Goal: Use online tool/utility: Use online tool/utility

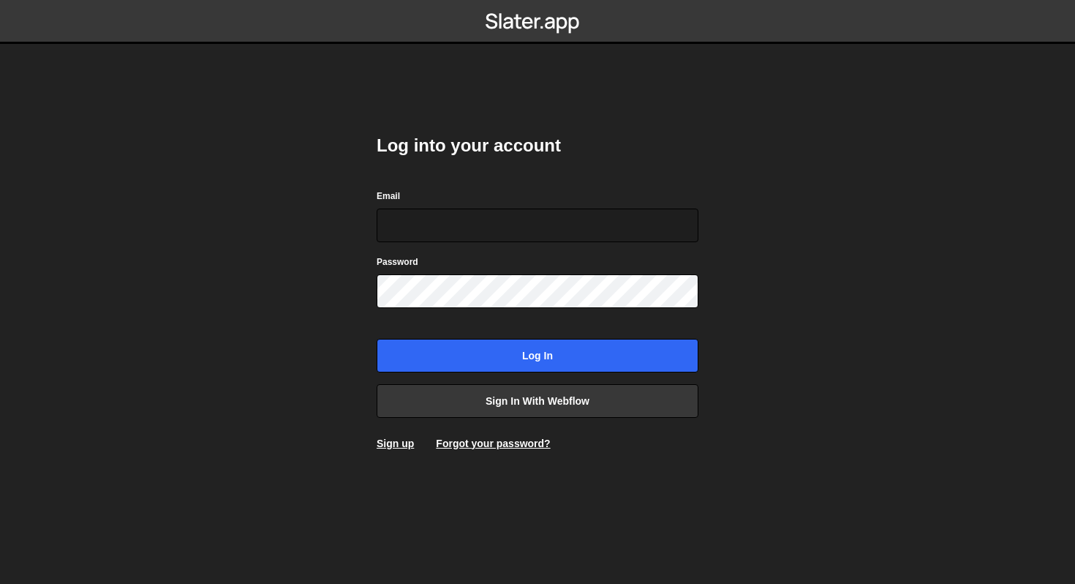
type input "sam@samcom.design"
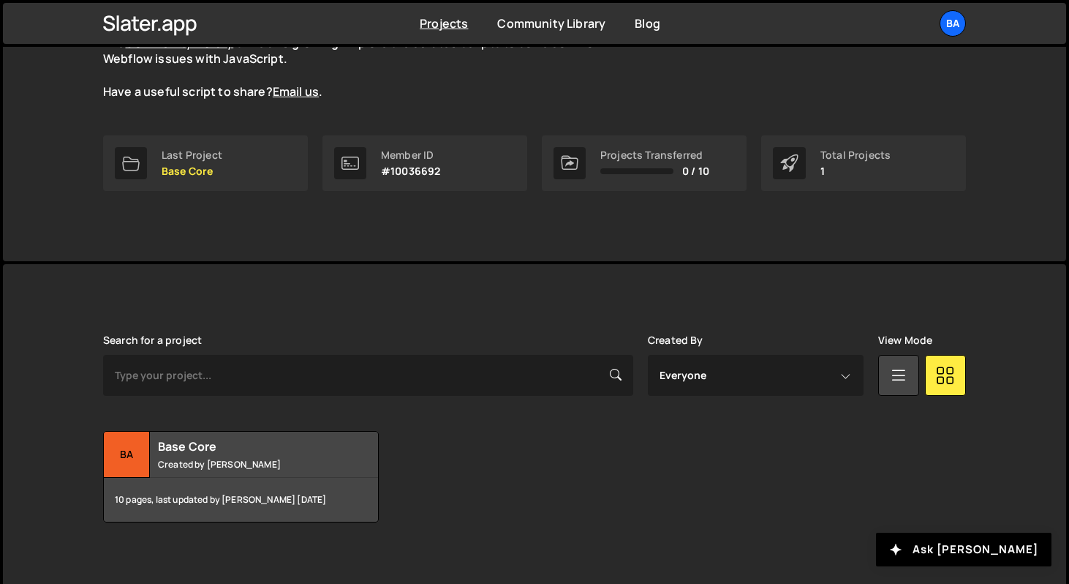
scroll to position [169, 0]
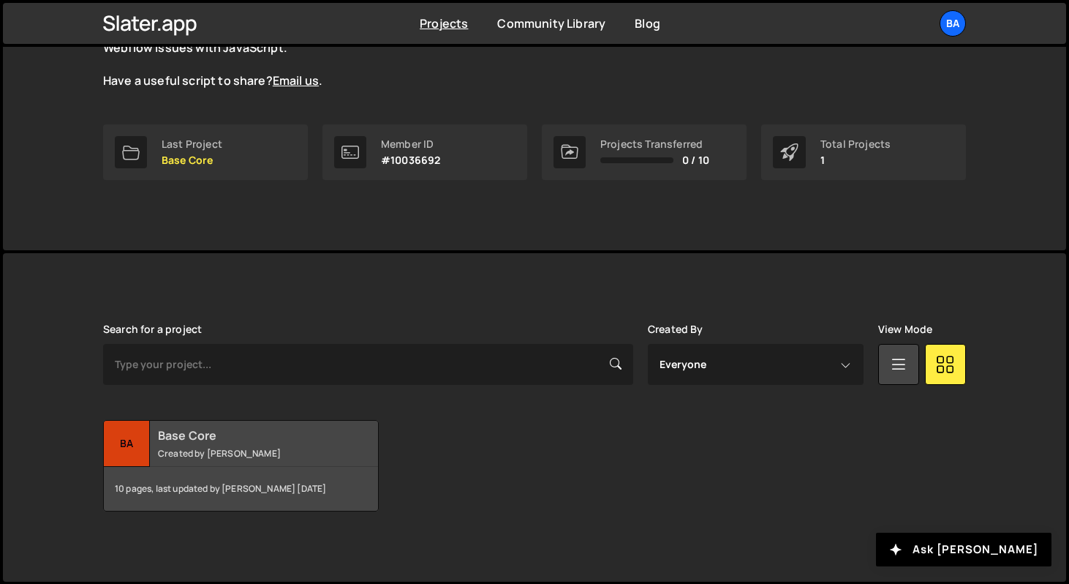
click at [165, 445] on div "Base Core Created by Yash Godiwala" at bounding box center [241, 443] width 274 height 45
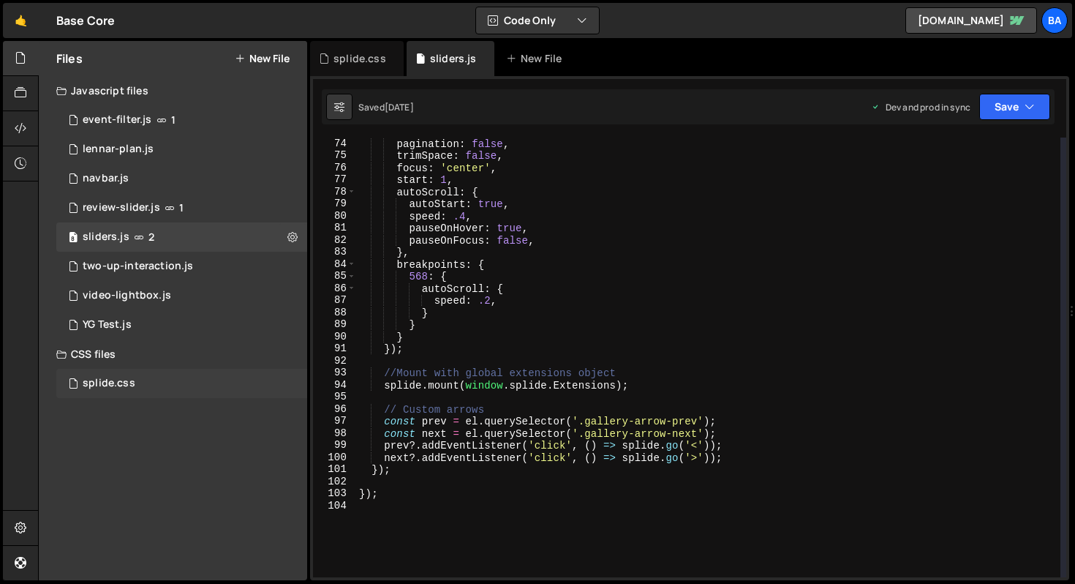
scroll to position [886, 0]
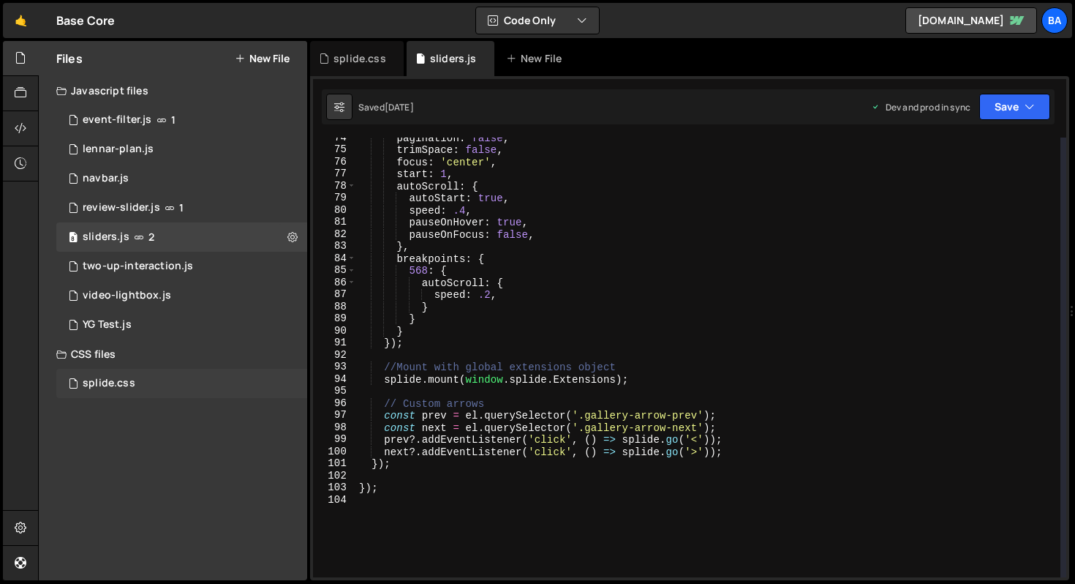
click at [195, 380] on div "splide.css 0" at bounding box center [181, 383] width 251 height 29
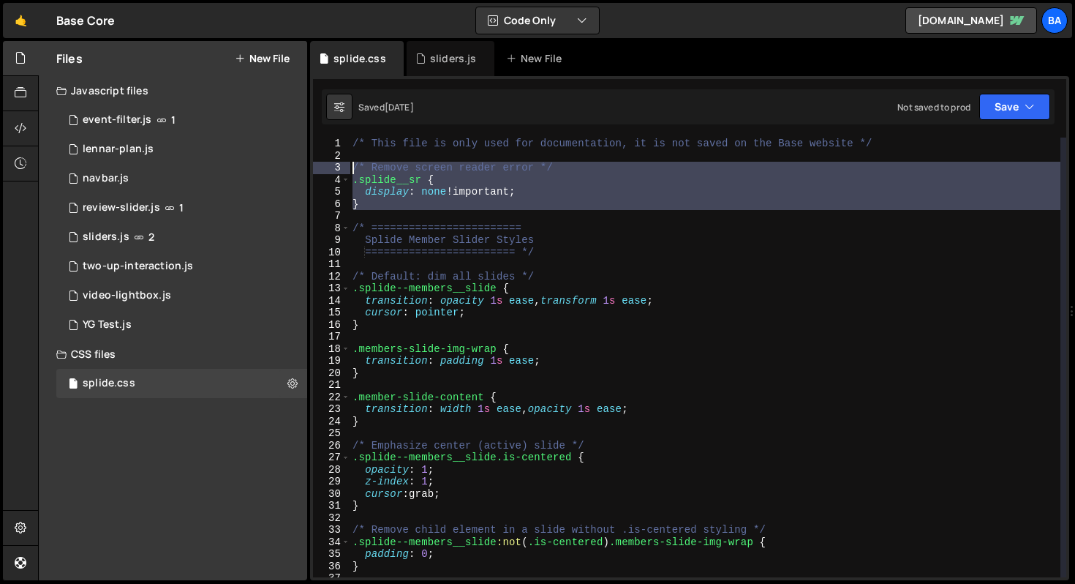
drag, startPoint x: 381, startPoint y: 211, endPoint x: 329, endPoint y: 166, distance: 68.9
click at [329, 166] on div "1 2 3 4 5 6 7 8 9 10 11 12 13 14 15 16 17 18 19 20 21 22 23 24 25 26 27 28 29 3…" at bounding box center [689, 357] width 753 height 440
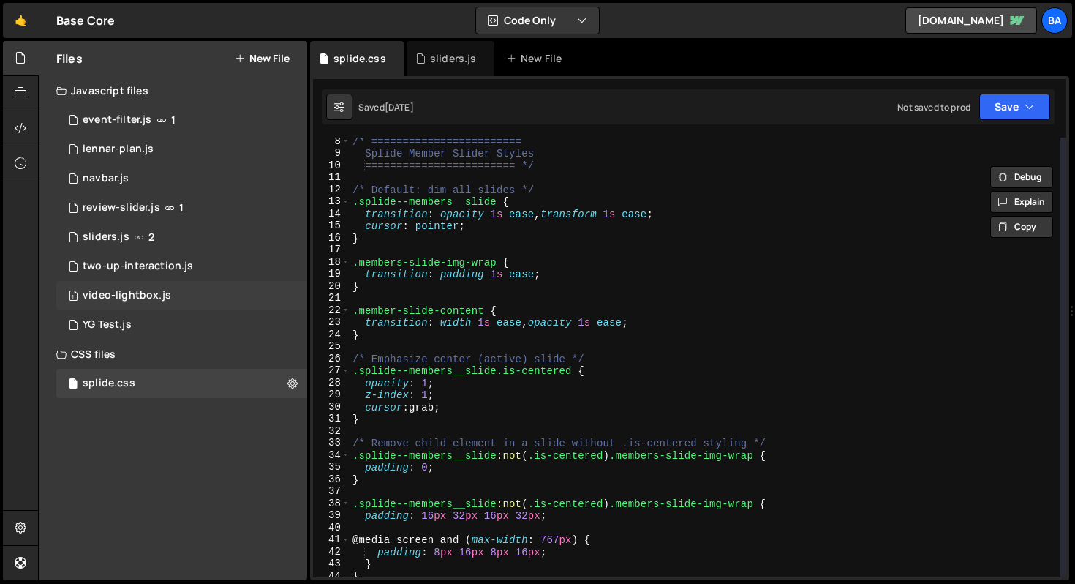
scroll to position [0, 0]
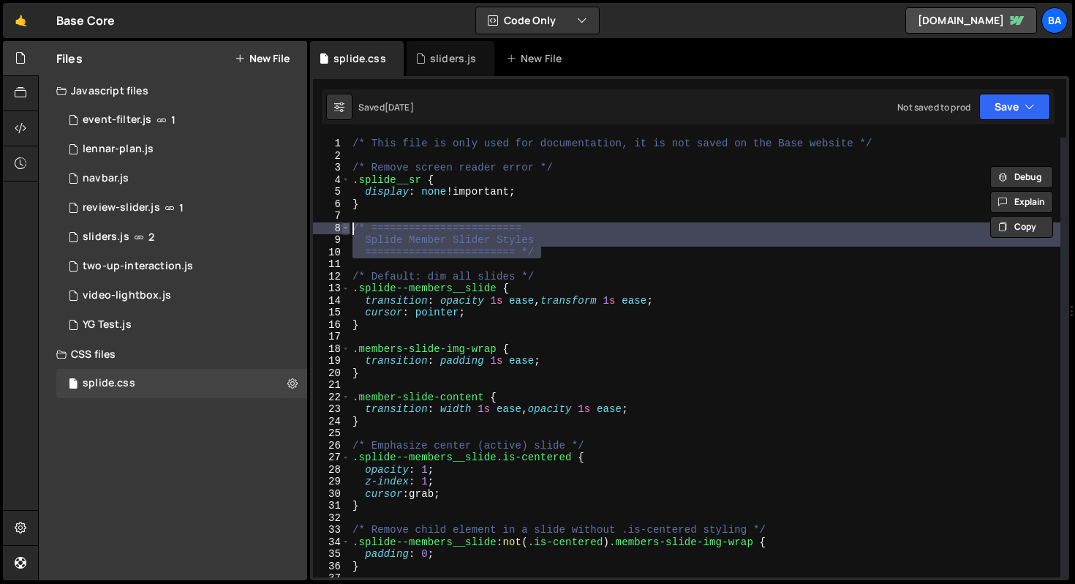
drag, startPoint x: 557, startPoint y: 248, endPoint x: 344, endPoint y: 223, distance: 214.3
click at [344, 223] on div "/* Remove screen reader error */ .splide__sr { 1 2 3 4 5 6 7 8 9 10 11 12 13 14…" at bounding box center [689, 357] width 753 height 440
type textarea "/* ======================== Splide Member Slider Styles"
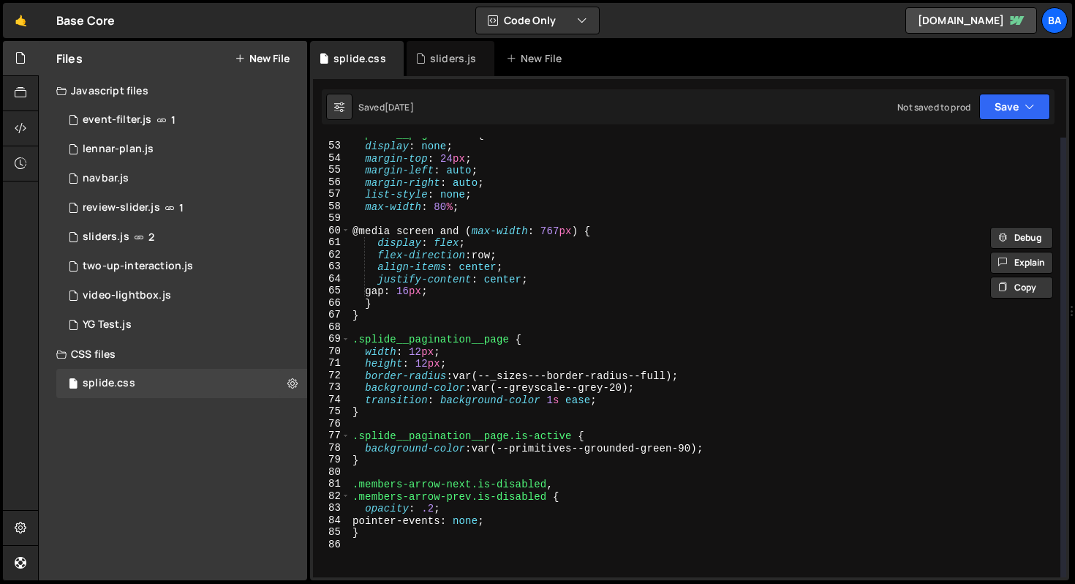
scroll to position [730, 0]
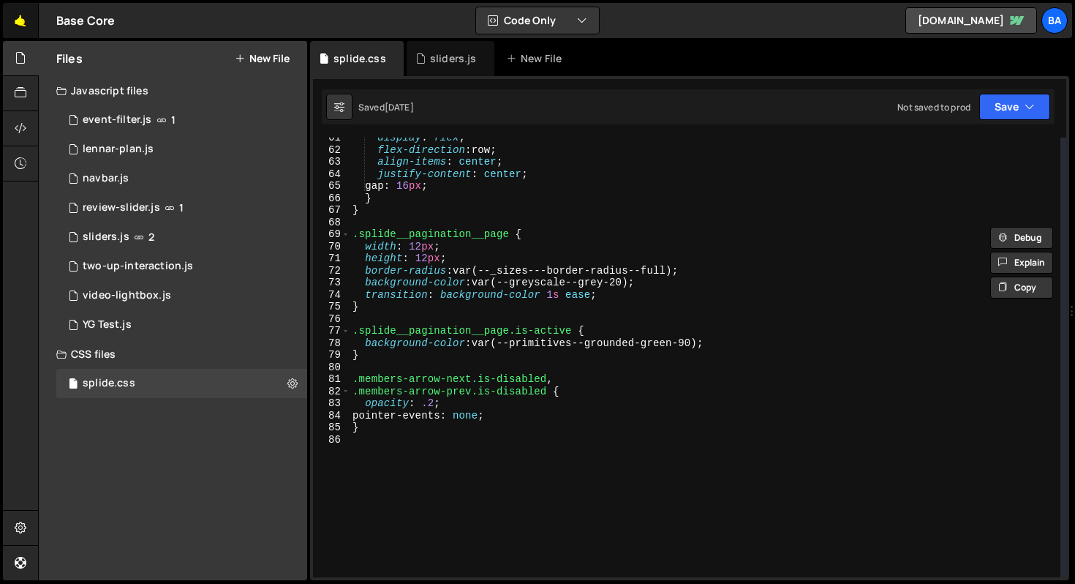
click at [14, 26] on link "🤙" at bounding box center [21, 20] width 36 height 35
